Goal: Check status: Check status

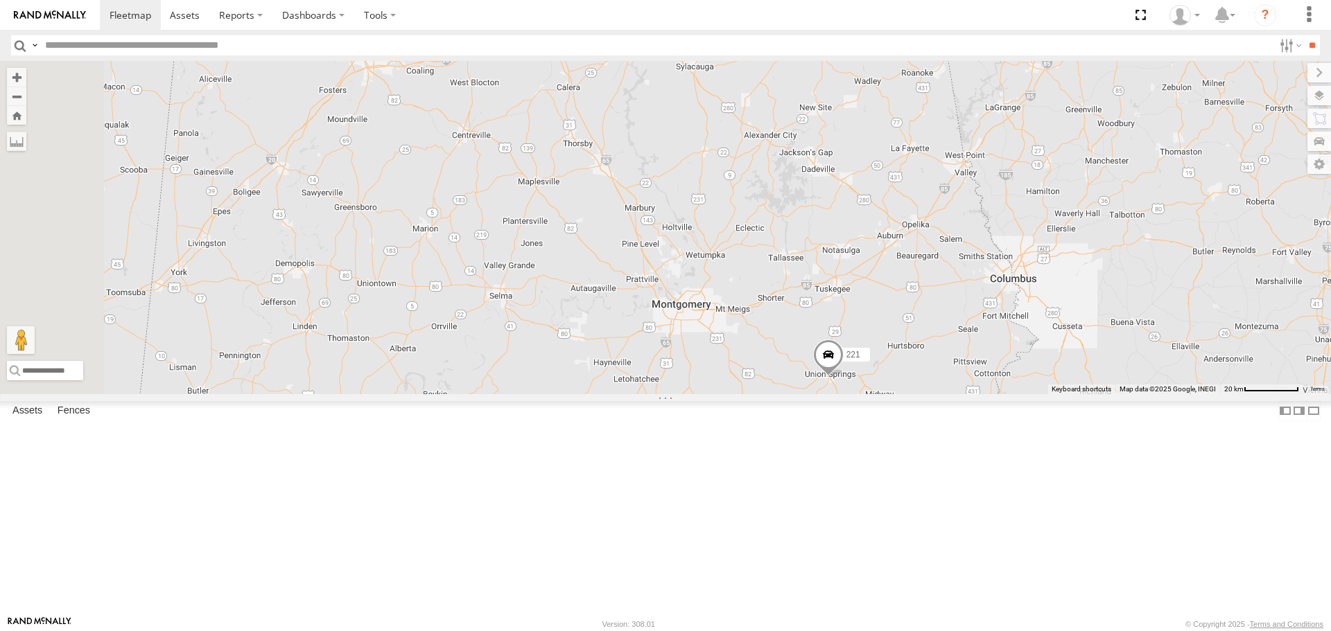
drag, startPoint x: 934, startPoint y: 280, endPoint x: 1015, endPoint y: 521, distance: 253.8
click at [1015, 394] on div "221 4" at bounding box center [665, 227] width 1331 height 333
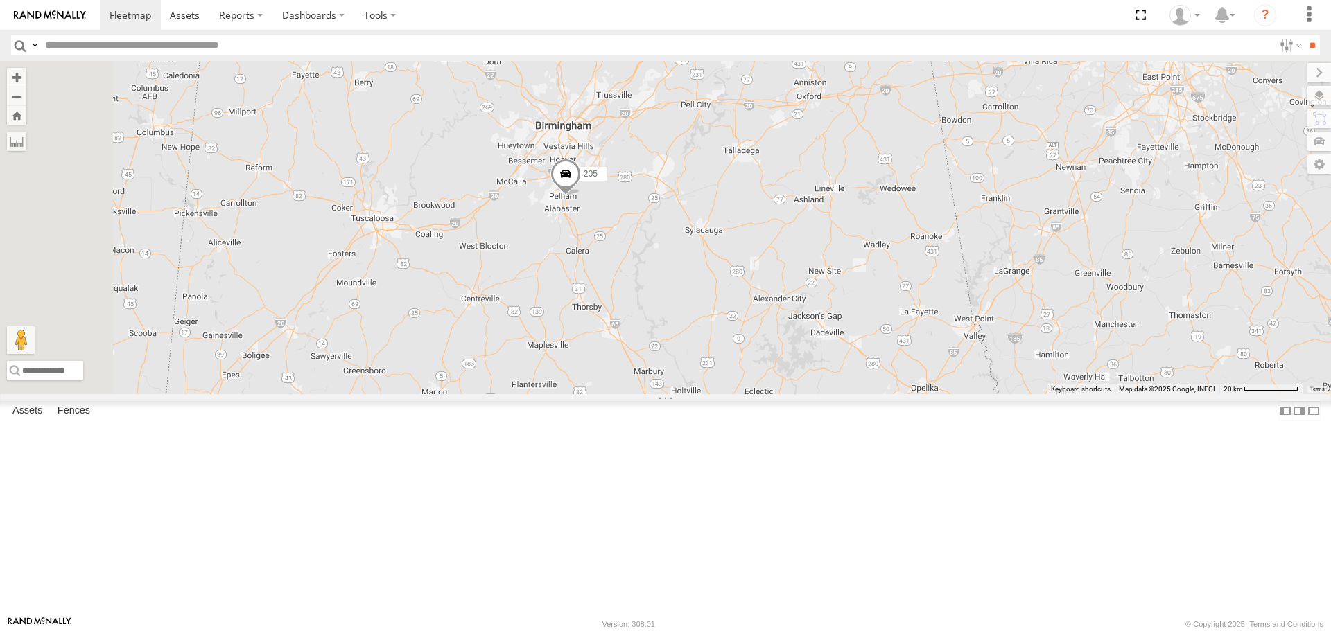
drag, startPoint x: 1021, startPoint y: 415, endPoint x: 974, endPoint y: 488, distance: 86.7
click at [974, 394] on div "221 4 205 223" at bounding box center [665, 227] width 1331 height 333
drag, startPoint x: 946, startPoint y: 333, endPoint x: 1092, endPoint y: 381, distance: 153.2
click at [944, 346] on div "221 4 205 223 15 204 200 1508 220" at bounding box center [665, 227] width 1331 height 333
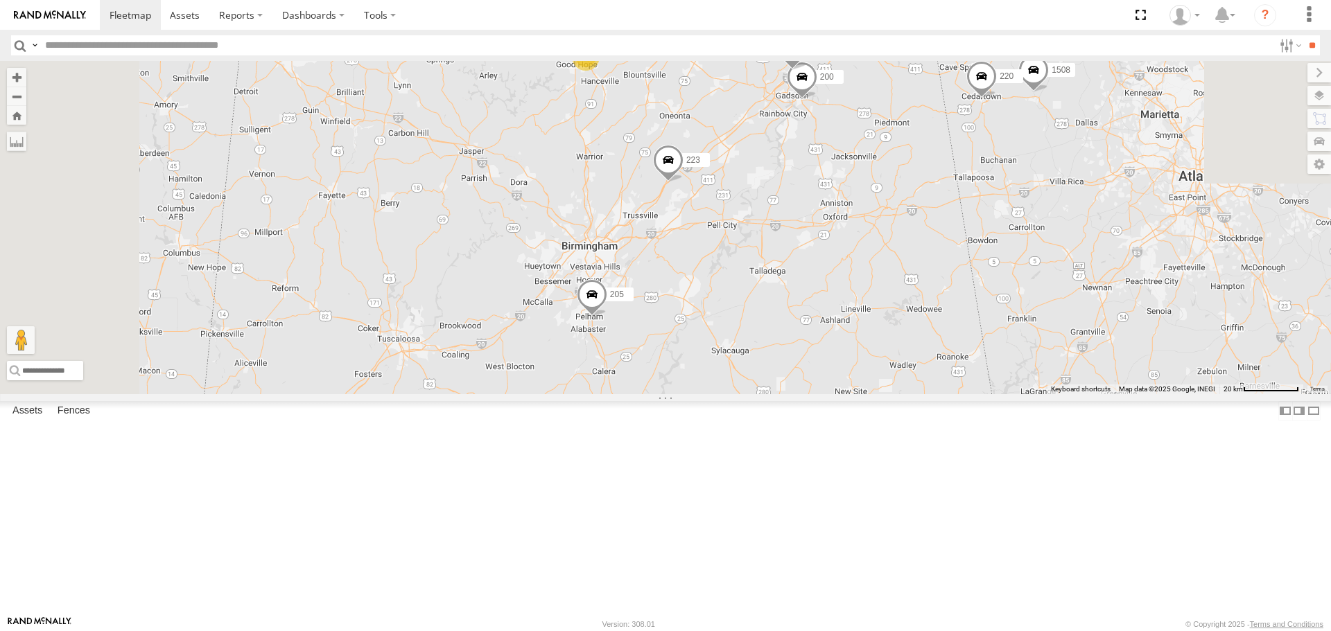
drag, startPoint x: 924, startPoint y: 357, endPoint x: 950, endPoint y: 437, distance: 83.7
click at [950, 394] on div "15 205 223 204 200 1508 220" at bounding box center [665, 227] width 1331 height 333
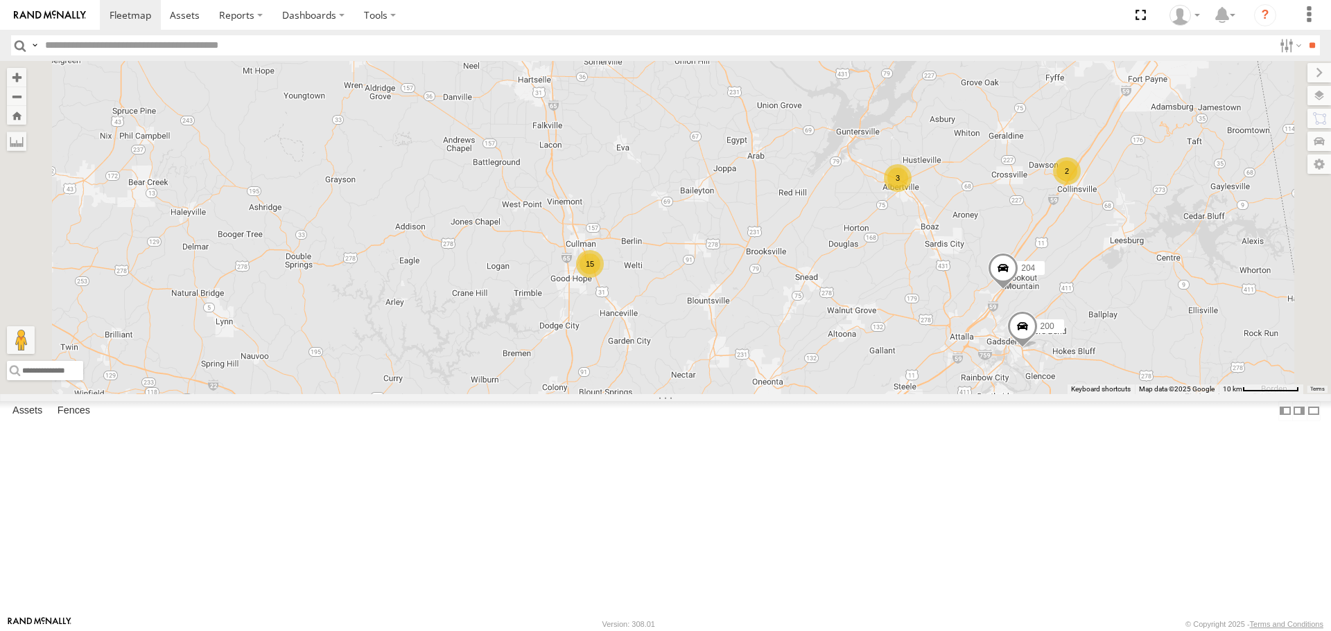
drag, startPoint x: 925, startPoint y: 359, endPoint x: 946, endPoint y: 485, distance: 127.2
click at [947, 394] on div "205 223 204 200 1508 220 201 15 3 2" at bounding box center [665, 227] width 1331 height 333
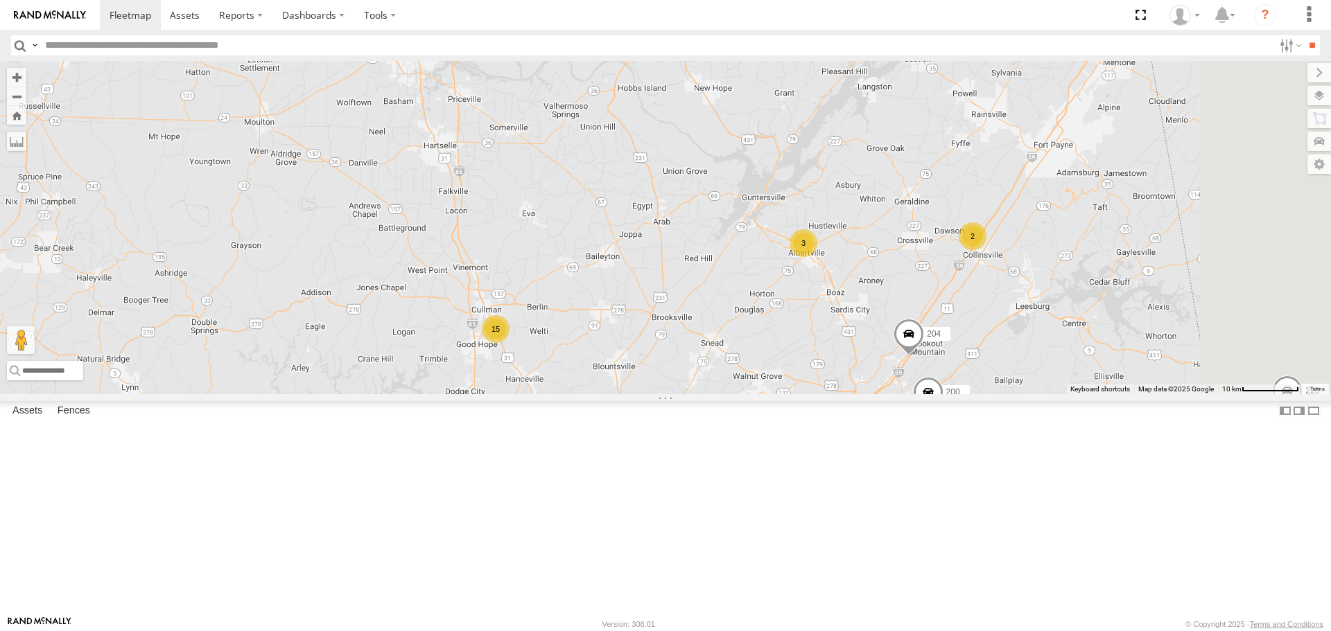
drag, startPoint x: 1058, startPoint y: 493, endPoint x: 900, endPoint y: 392, distance: 186.7
click at [900, 392] on div "205 223 204 200 1508 220 201 15 3 2 4" at bounding box center [665, 227] width 1331 height 333
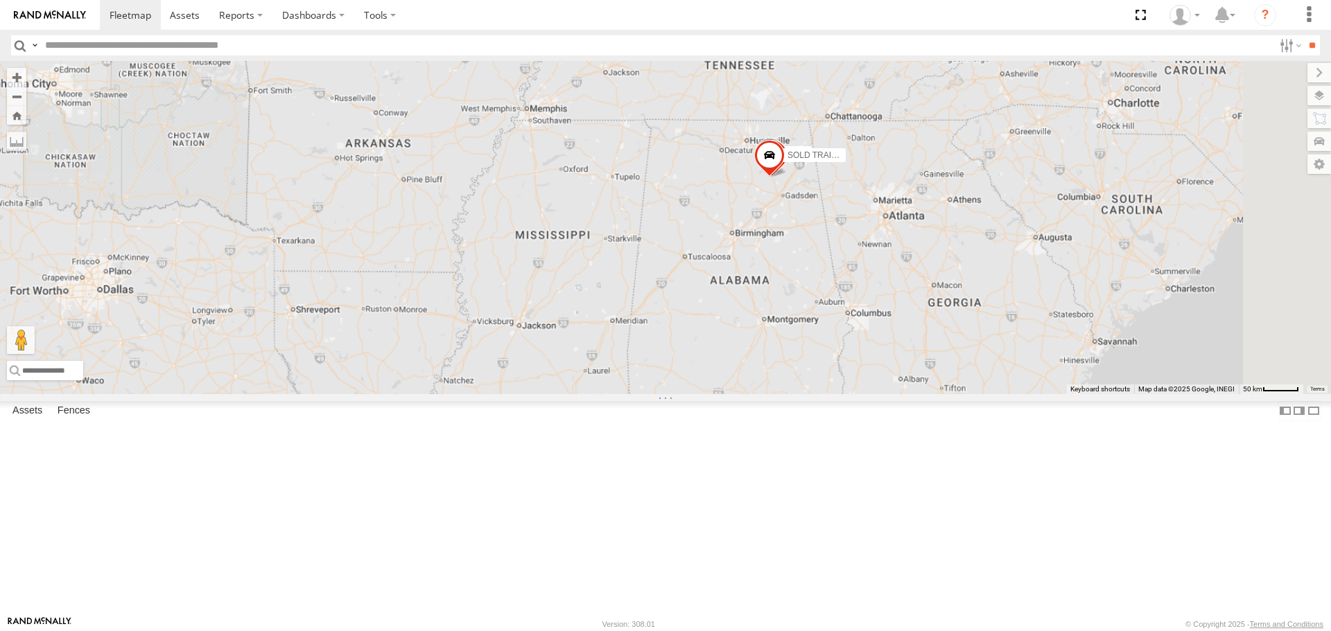
drag, startPoint x: 964, startPoint y: 474, endPoint x: 942, endPoint y: 343, distance: 132.9
click at [942, 343] on div "1507 Sold Trailer SOLD TRAILER" at bounding box center [665, 227] width 1331 height 333
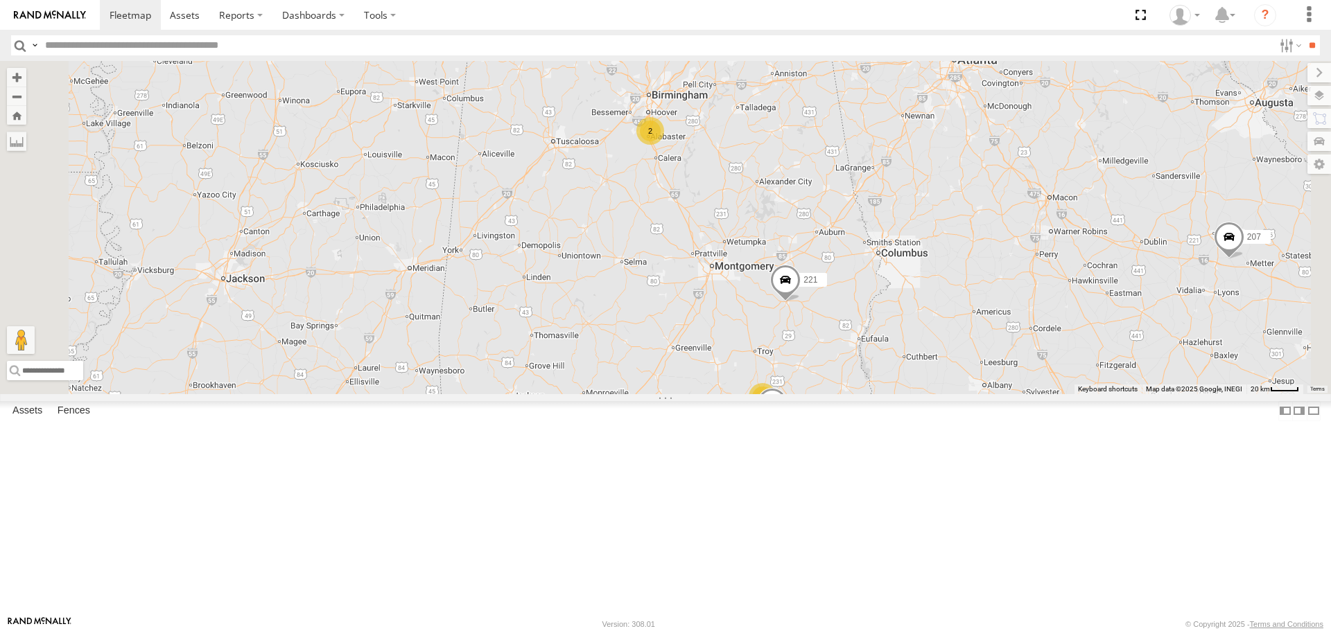
click at [801, 303] on span at bounding box center [785, 283] width 30 height 37
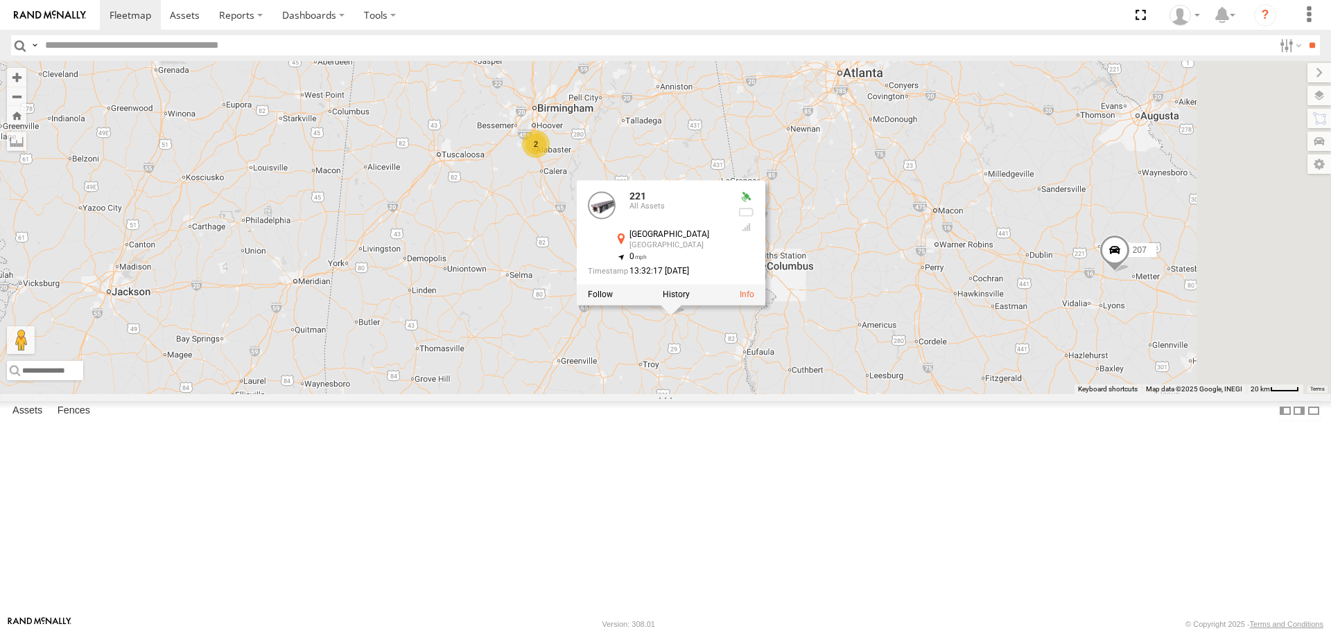
drag, startPoint x: 979, startPoint y: 439, endPoint x: 862, endPoint y: 454, distance: 117.4
click at [862, 394] on div "201 207 221 215 1503 203 211 15 3 2 3 2 2 2 1508 220 1510 221 All Assets [GEOGR…" at bounding box center [665, 227] width 1331 height 333
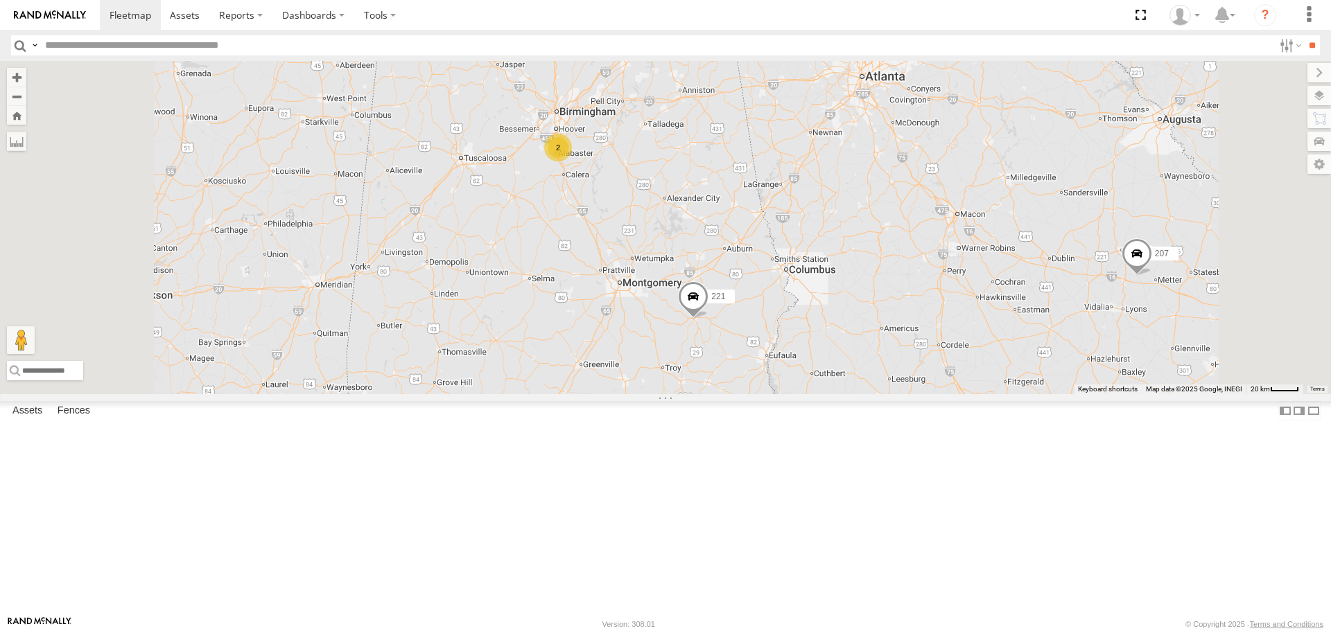
drag, startPoint x: 832, startPoint y: 203, endPoint x: 874, endPoint y: 394, distance: 195.8
click at [873, 394] on div "221 2 207 3 2 1508 220 1510" at bounding box center [665, 227] width 1331 height 333
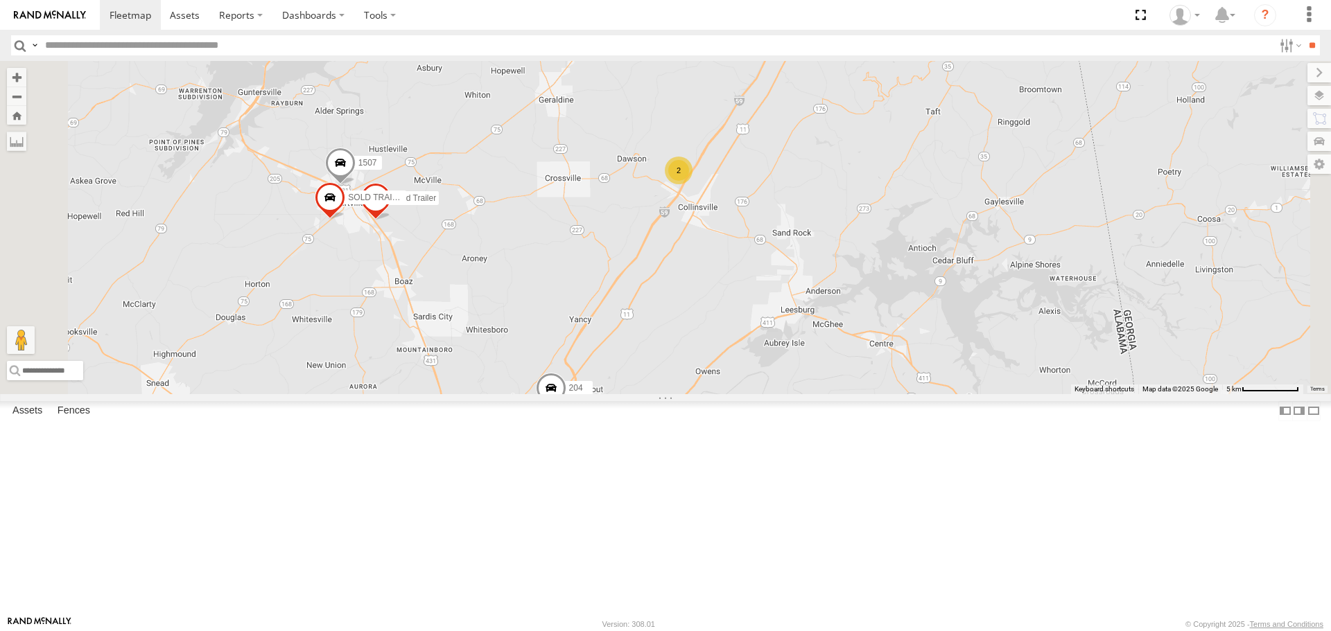
drag, startPoint x: 872, startPoint y: 184, endPoint x: 852, endPoint y: 323, distance: 140.8
click at [852, 323] on div "221 207 1508 220 1510 201 [PHONE_NUMBER] Sold Trailer SOLD TRAILER 2" at bounding box center [665, 227] width 1331 height 333
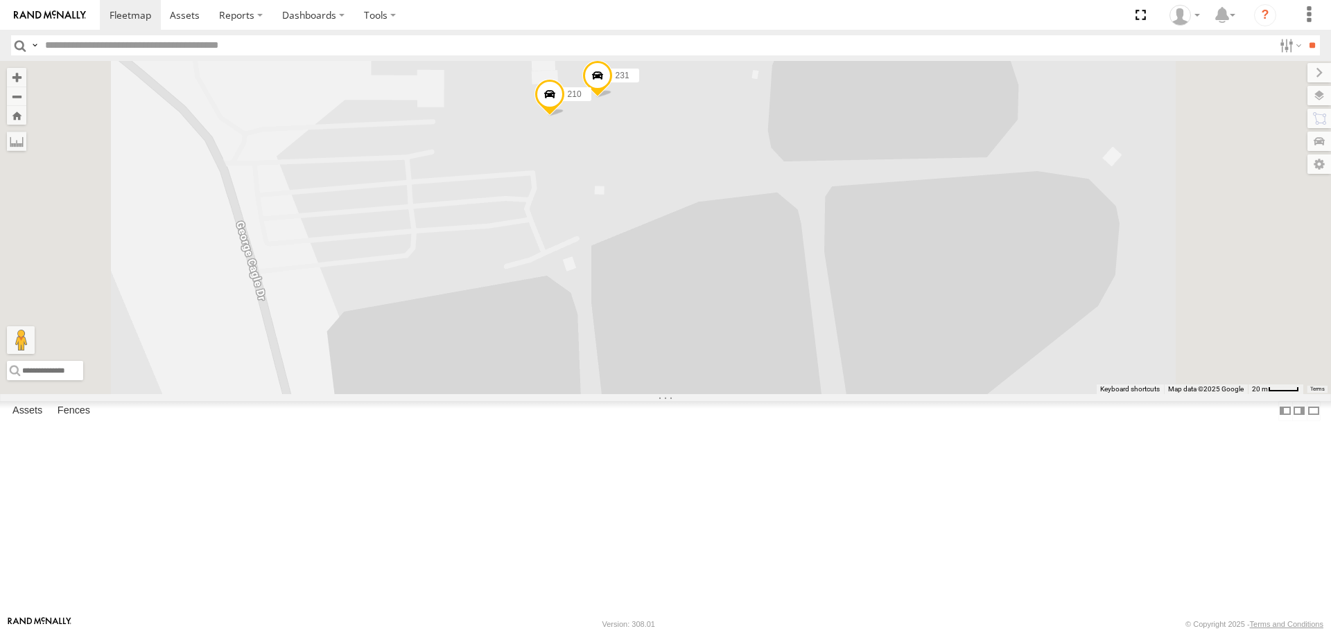
click at [613, 98] on span at bounding box center [597, 78] width 30 height 37
drag, startPoint x: 814, startPoint y: 232, endPoint x: 830, endPoint y: 295, distance: 64.4
click at [832, 295] on div "221 207 1508 220 1510 201 [PHONE_NUMBER] Sold Trailer SOLD TRAILER 231 210 231 …" at bounding box center [665, 227] width 1331 height 333
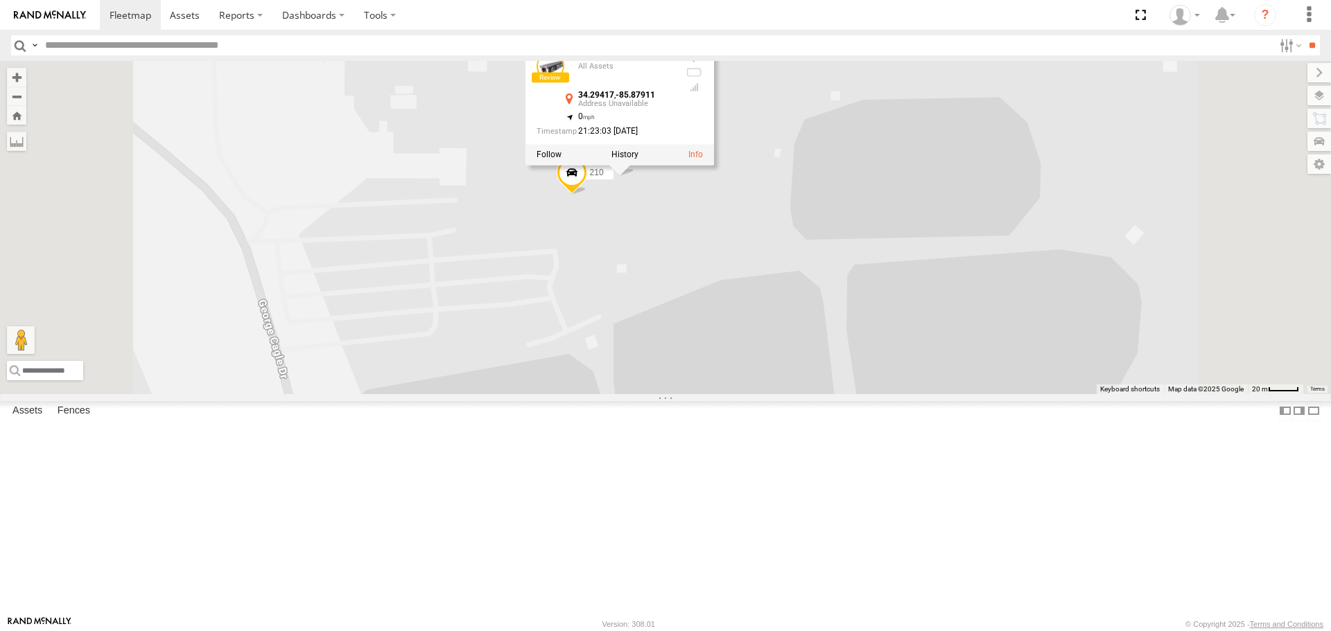
click at [587, 195] on span at bounding box center [572, 175] width 30 height 37
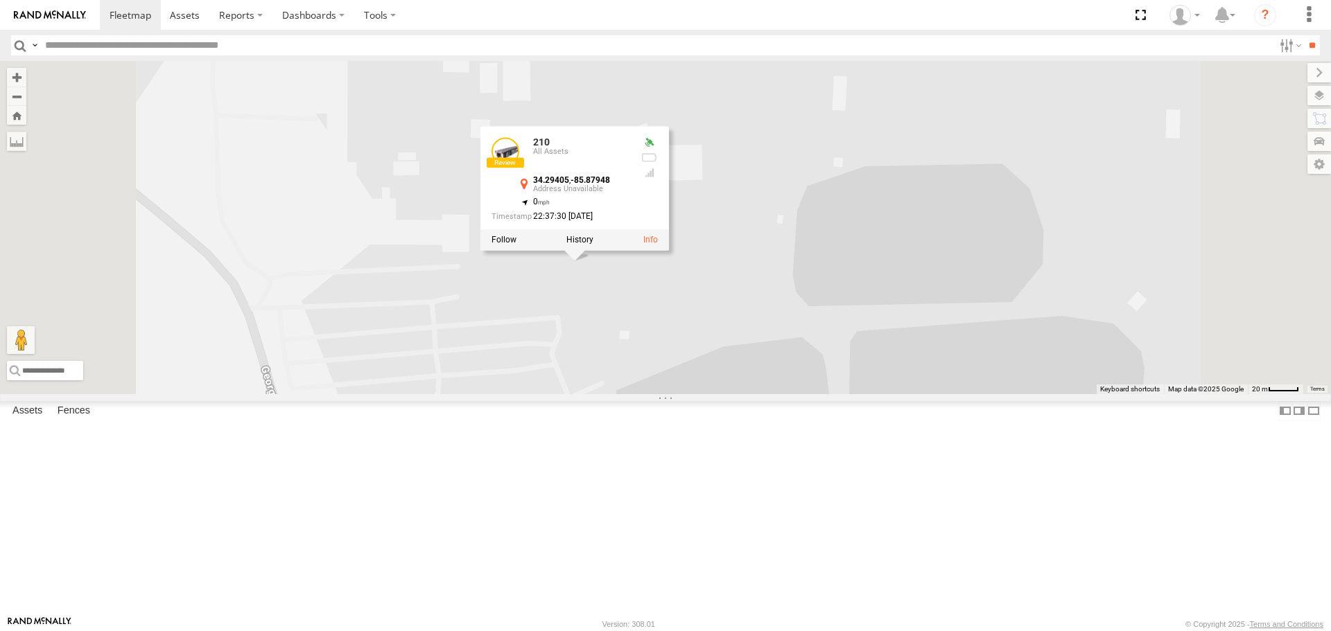
drag, startPoint x: 784, startPoint y: 330, endPoint x: 787, endPoint y: 405, distance: 75.6
click at [787, 394] on div "221 207 1508 220 1510 201 [PHONE_NUMBER] Sold Trailer SOLD TRAILER 231 210 210 …" at bounding box center [665, 227] width 1331 height 333
click at [828, 394] on div "221 207 1508 220 1510 201 [PHONE_NUMBER] Sold Trailer SOLD TRAILER 231 210 210 …" at bounding box center [665, 227] width 1331 height 333
click at [802, 394] on div "221 207 1508 220 1510 201 [PHONE_NUMBER] Sold Trailer SOLD TRAILER 231 210 210 …" at bounding box center [665, 227] width 1331 height 333
